Goal: Information Seeking & Learning: Check status

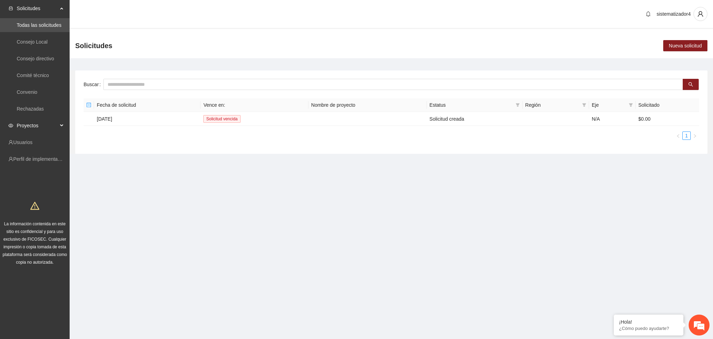
click at [24, 123] on span "Proyectos" at bounding box center [37, 125] width 41 height 14
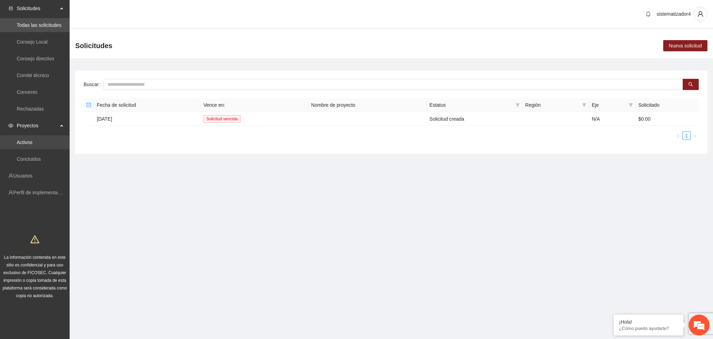
click at [32, 145] on link "Activos" at bounding box center [25, 142] width 16 height 6
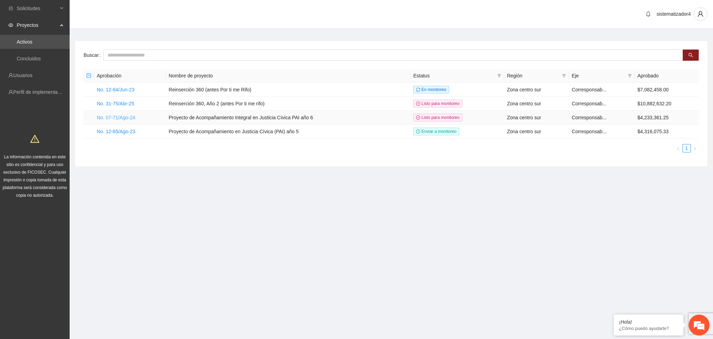
click at [116, 115] on link "No. 07-71/Ago-24" at bounding box center [116, 118] width 39 height 6
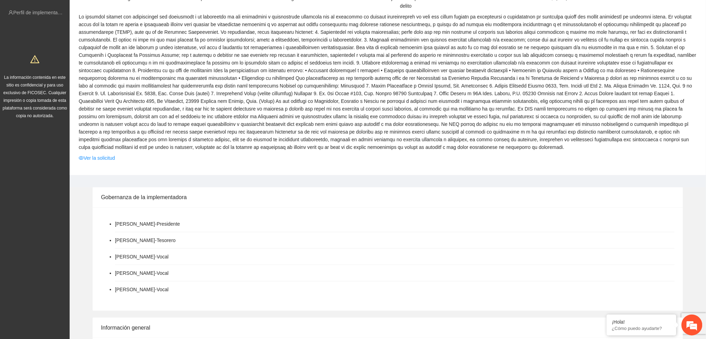
scroll to position [80, 0]
click at [85, 157] on link "Ver la solicitud" at bounding box center [97, 158] width 36 height 8
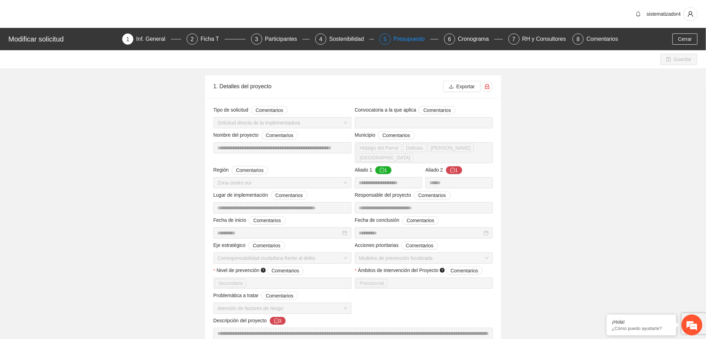
click at [403, 41] on div "Presupuesto" at bounding box center [412, 38] width 37 height 11
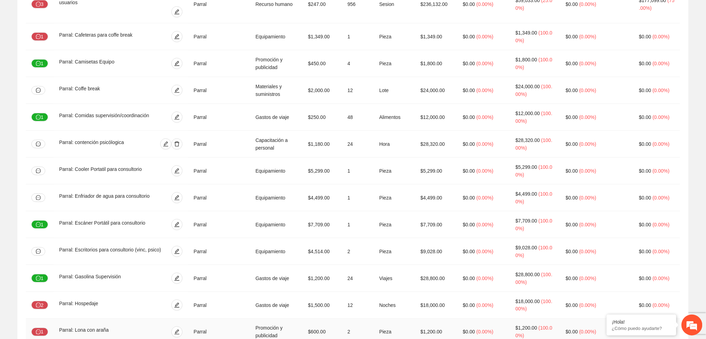
scroll to position [3378, 0]
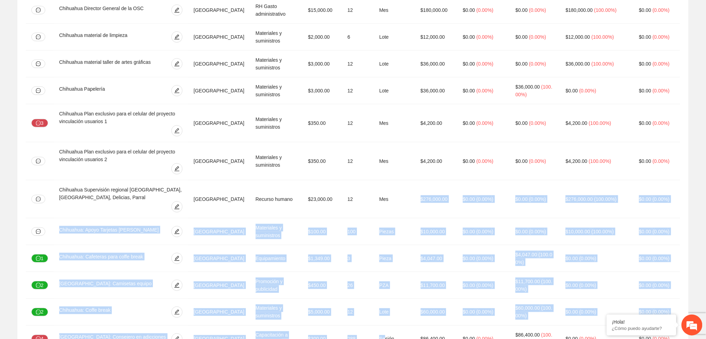
scroll to position [601, 0]
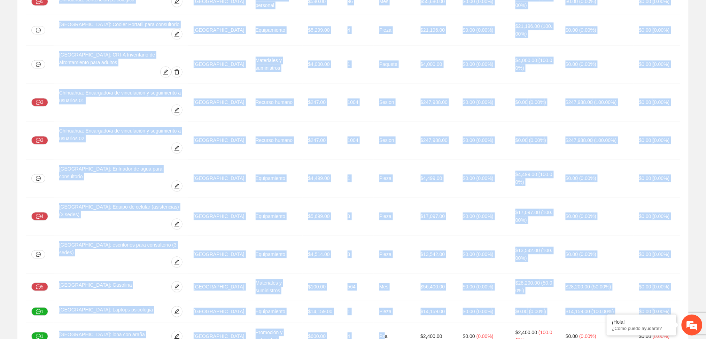
drag, startPoint x: 392, startPoint y: 330, endPoint x: 401, endPoint y: 325, distance: 10.1
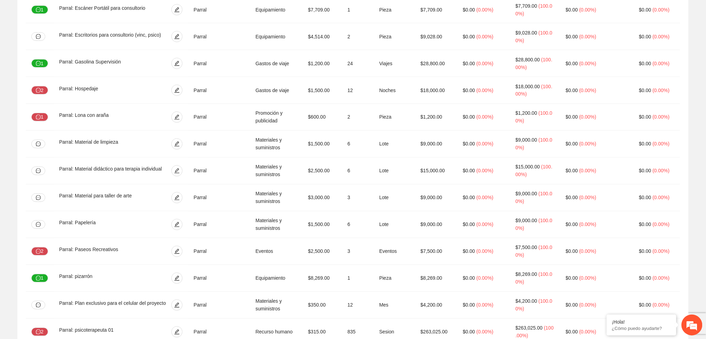
scroll to position [3378, 0]
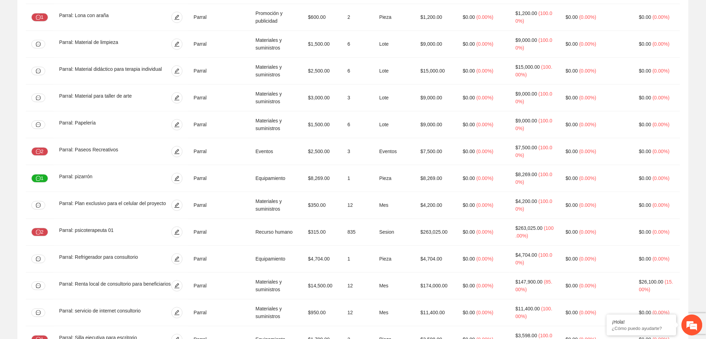
drag, startPoint x: 650, startPoint y: 277, endPoint x: 695, endPoint y: 245, distance: 55.9
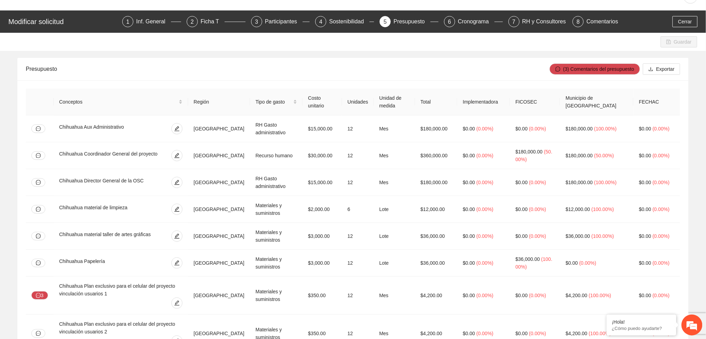
scroll to position [0, 0]
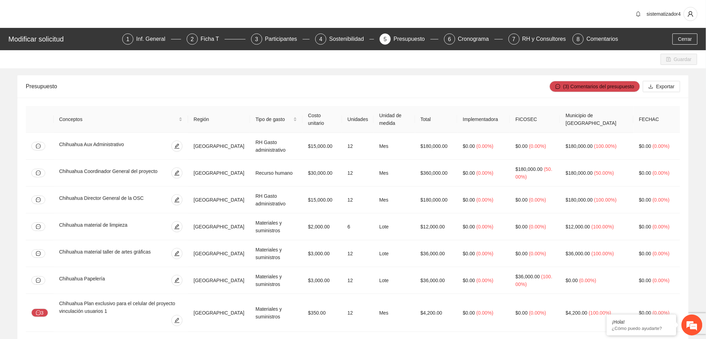
drag, startPoint x: 649, startPoint y: 118, endPoint x: 623, endPoint y: 117, distance: 25.8
click at [644, 118] on th "FECHAC" at bounding box center [657, 119] width 47 height 27
click at [588, 109] on th "Municipio de Chihuahua" at bounding box center [597, 119] width 74 height 27
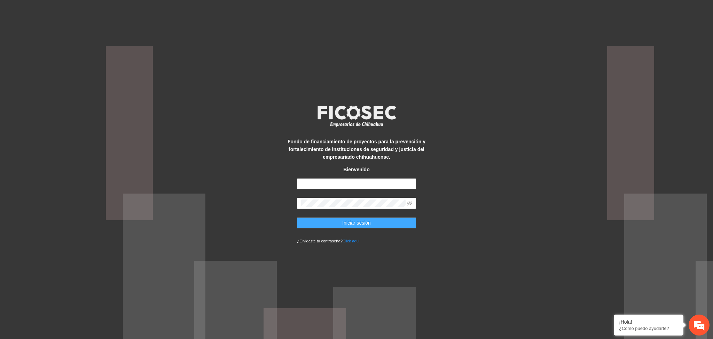
type input "**********"
click at [318, 219] on button "Iniciar sesión" at bounding box center [356, 222] width 119 height 11
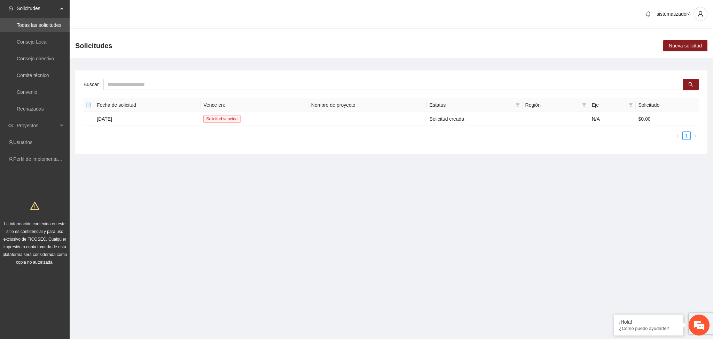
click at [344, 178] on section "sistematizador4 Solicitudes Nueva solicitud Buscar Fecha de solicitud Vence en:…" at bounding box center [392, 90] width 644 height 180
click at [134, 2] on div "sistematizador4" at bounding box center [392, 14] width 644 height 29
click at [22, 124] on span "Proyectos" at bounding box center [37, 125] width 41 height 14
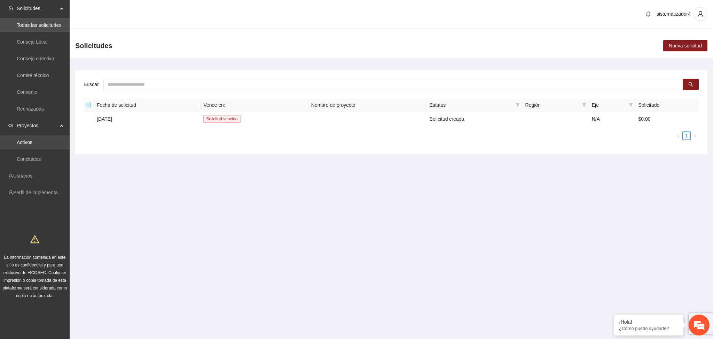
click at [31, 139] on link "Activos" at bounding box center [25, 142] width 16 height 6
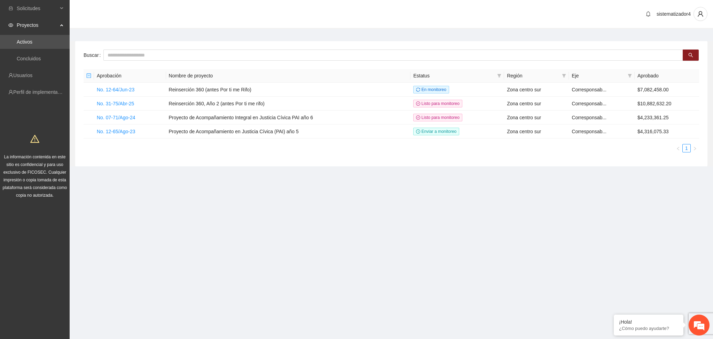
click at [295, 217] on section "Solicitudes Proyectos Activos Concluidos Usuarios Perfil de implementadora La i…" at bounding box center [356, 169] width 713 height 339
drag, startPoint x: 295, startPoint y: 217, endPoint x: 220, endPoint y: 120, distance: 122.2
click at [220, 120] on section "Solicitudes Proyectos Activos Concluidos Usuarios Perfil de implementadora La i…" at bounding box center [356, 169] width 713 height 339
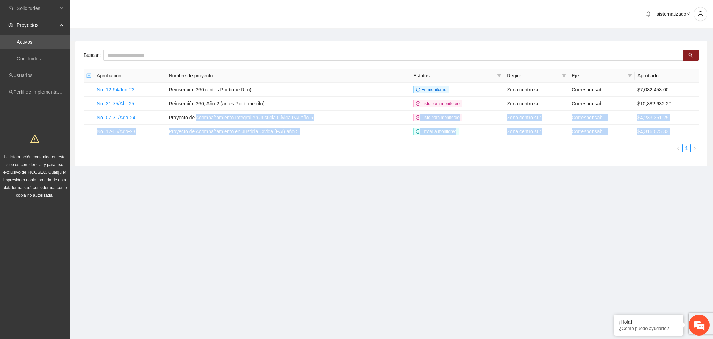
drag, startPoint x: 206, startPoint y: 179, endPoint x: 133, endPoint y: 170, distance: 73.0
click at [133, 170] on main "Buscar Aprobación Nombre de proyecto Estatus Región Eje Aprobado No. 12-64/Jun-…" at bounding box center [392, 101] width 644 height 144
click at [117, 102] on link "No. 31-75/Abr-25" at bounding box center [115, 104] width 37 height 6
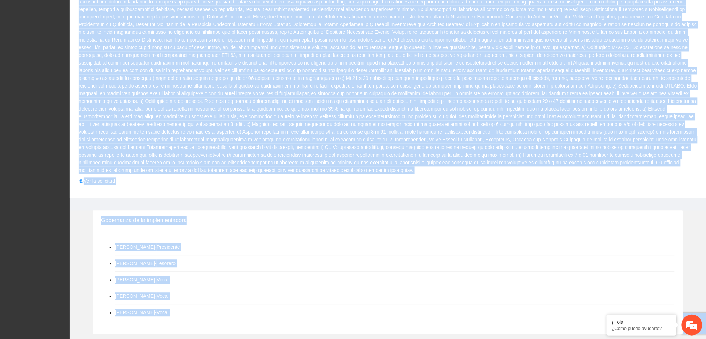
scroll to position [472, 0]
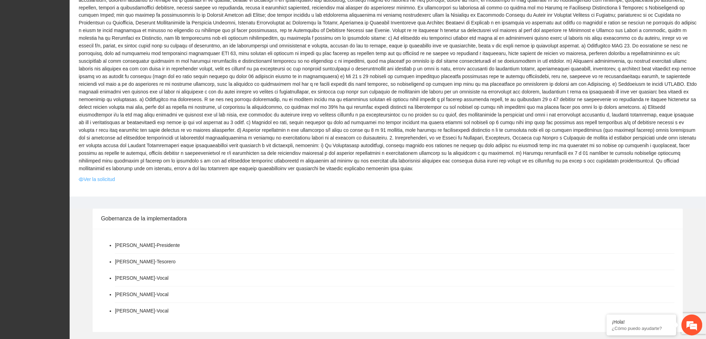
click at [105, 176] on link "Ver la solicitud" at bounding box center [97, 180] width 36 height 8
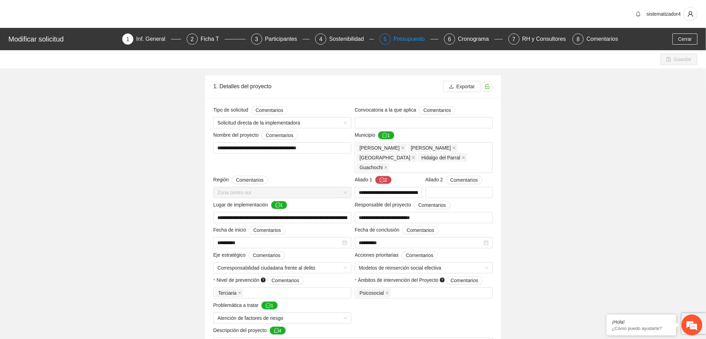
click at [405, 36] on div "Presupuesto" at bounding box center [412, 38] width 37 height 11
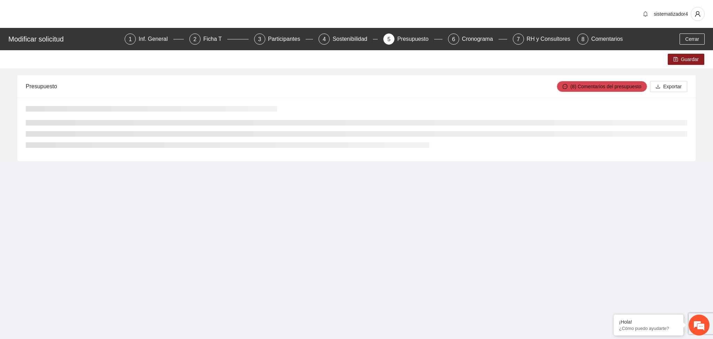
click at [495, 159] on div at bounding box center [356, 129] width 679 height 63
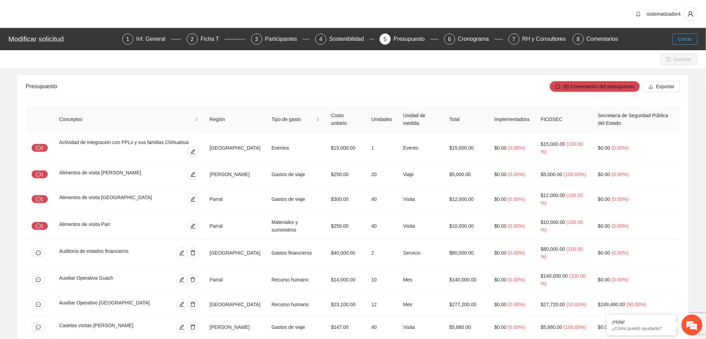
click at [688, 41] on span "Cerrar" at bounding box center [685, 39] width 14 height 8
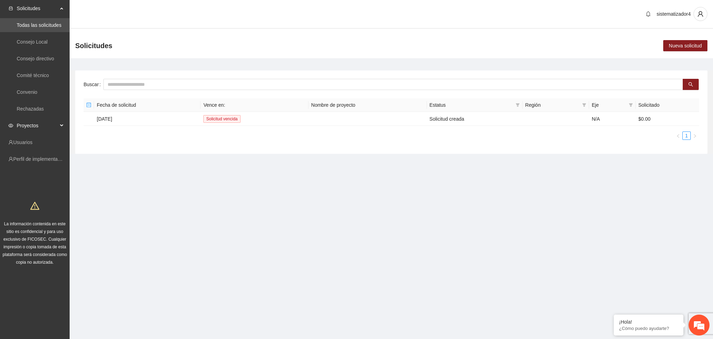
click at [24, 128] on span "Proyectos" at bounding box center [37, 125] width 41 height 14
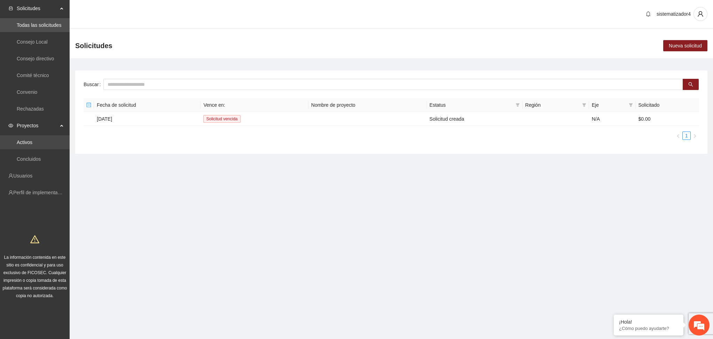
click at [30, 141] on link "Activos" at bounding box center [25, 142] width 16 height 6
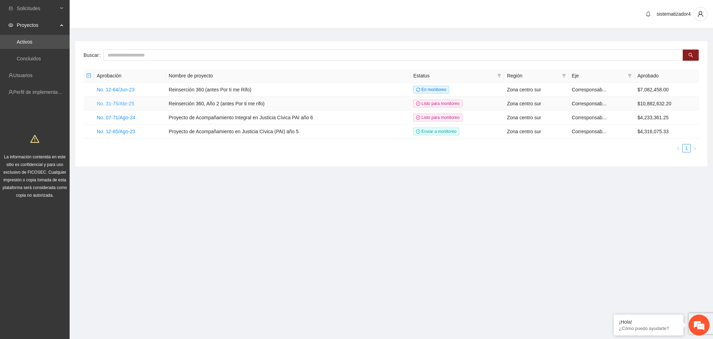
click at [127, 101] on link "No. 31-75/Abr-25" at bounding box center [115, 104] width 37 height 6
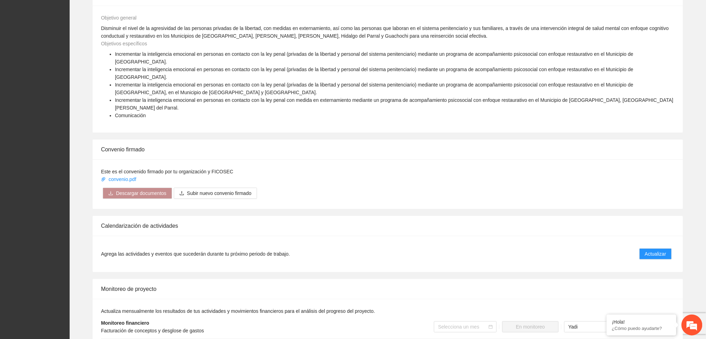
scroll to position [828, 0]
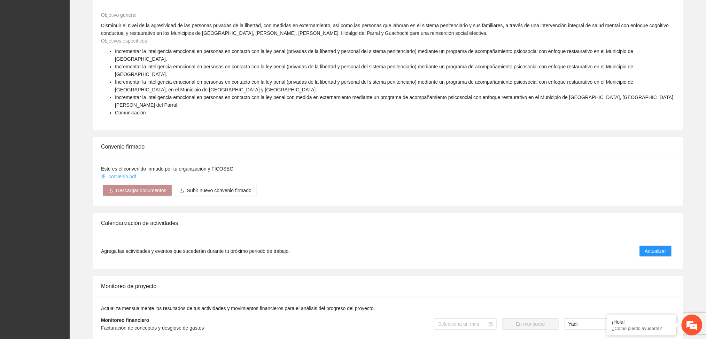
click at [125, 173] on link "convenio.pdf" at bounding box center [119, 176] width 37 height 6
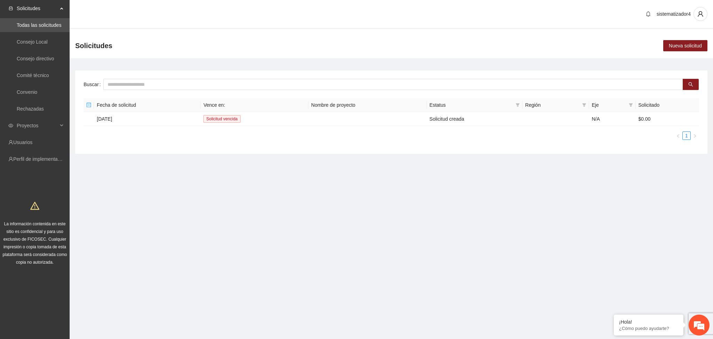
click at [39, 116] on ul "Todas las solicitudes Consejo Local Consejo directivo Comité técnico Convenio R…" at bounding box center [35, 67] width 70 height 100
click at [34, 123] on span "Proyectos" at bounding box center [37, 125] width 41 height 14
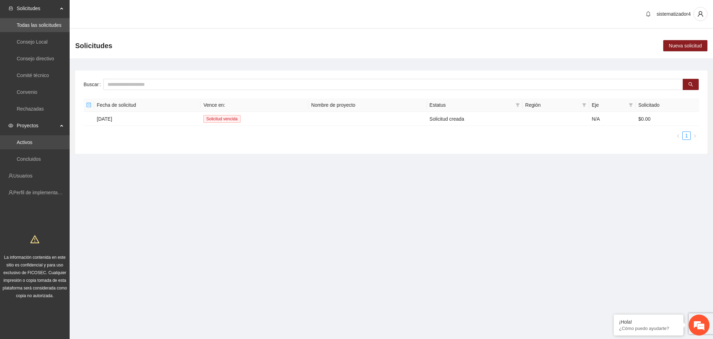
click at [28, 139] on link "Activos" at bounding box center [25, 142] width 16 height 6
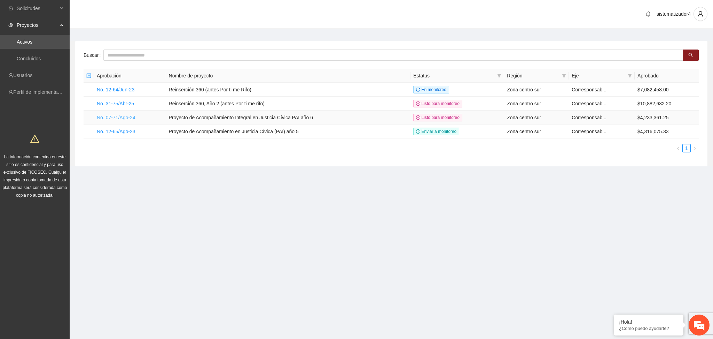
click at [119, 118] on link "No. 07-71/Ago-24" at bounding box center [116, 118] width 39 height 6
drag, startPoint x: 357, startPoint y: 235, endPoint x: 360, endPoint y: 231, distance: 5.0
click at [360, 231] on section "Solicitudes Proyectos Activos Concluidos Usuarios Perfil de implementadora La i…" at bounding box center [356, 169] width 713 height 339
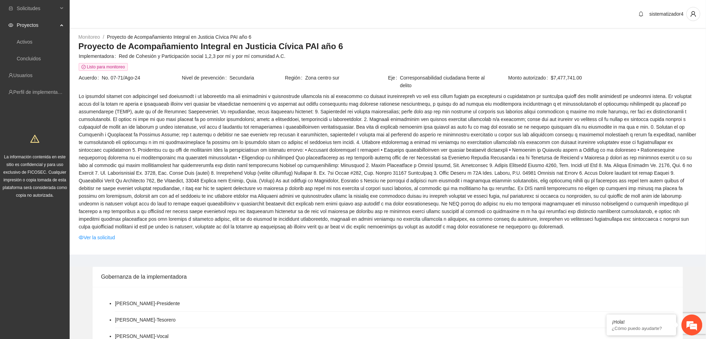
click at [282, 144] on span at bounding box center [388, 161] width 618 height 138
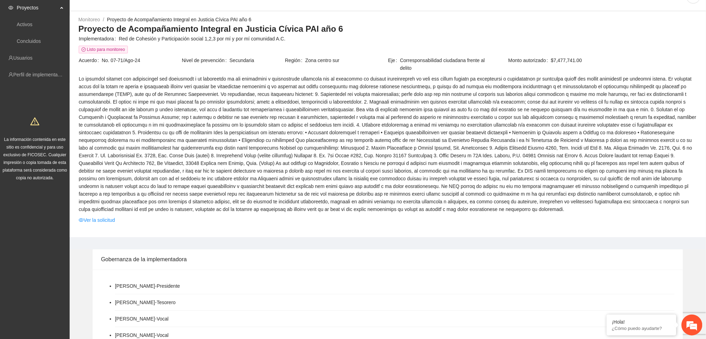
scroll to position [46, 0]
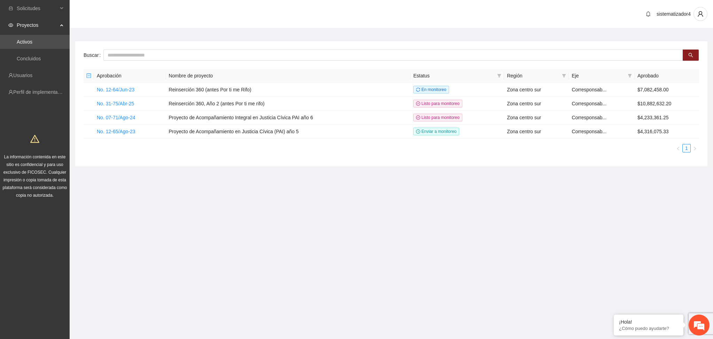
click at [157, 0] on html "Solicitudes Proyectos Activos Concluidos Usuarios Perfil de implementadora La i…" at bounding box center [356, 169] width 713 height 339
click at [483, 288] on section "Solicitudes Proyectos Activos Concluidos Usuarios Perfil de implementadora La i…" at bounding box center [356, 169] width 713 height 339
click at [16, 22] on div "Proyectos" at bounding box center [35, 25] width 70 height 14
